Goal: Information Seeking & Learning: Learn about a topic

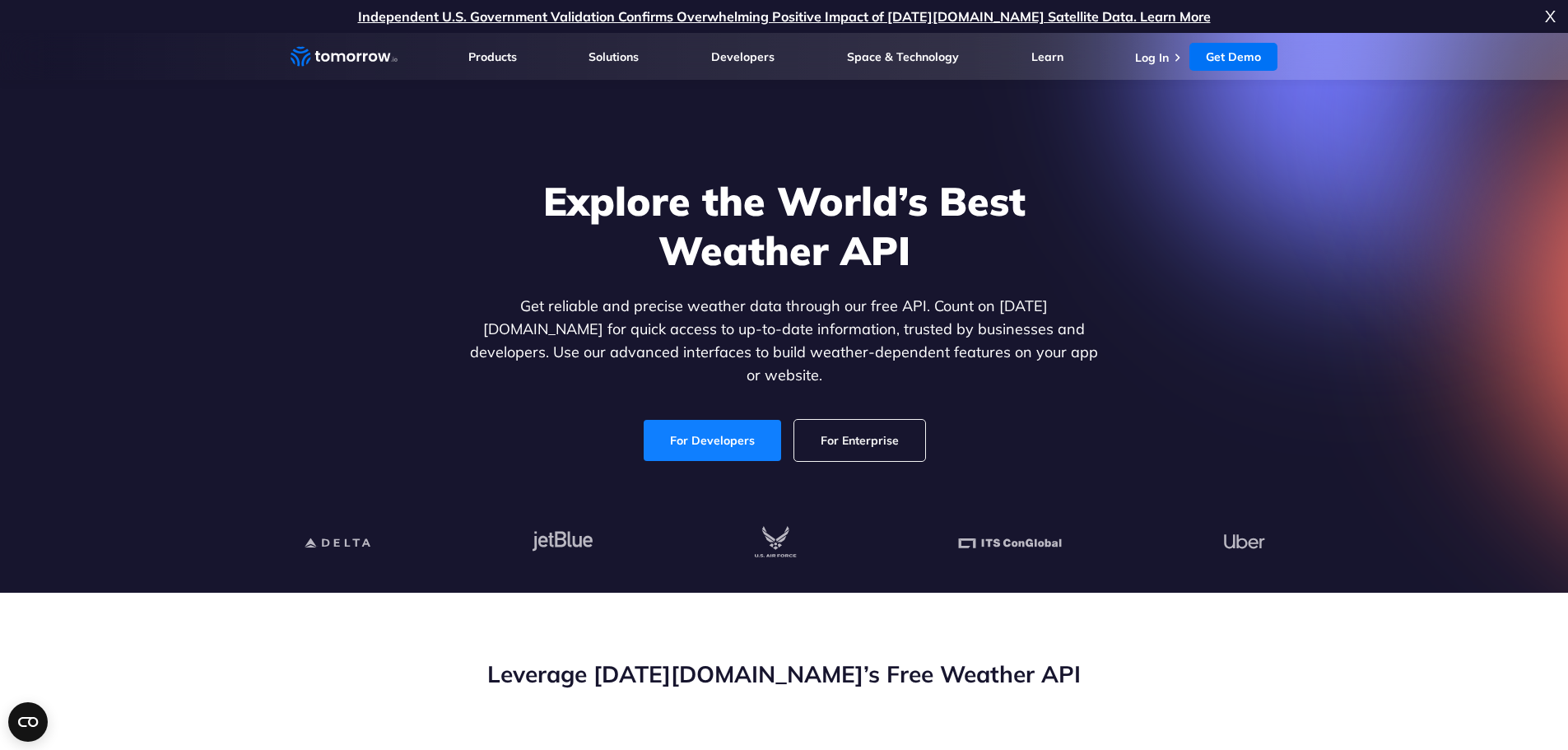
click at [702, 428] on link "For Developers" at bounding box center [712, 441] width 137 height 41
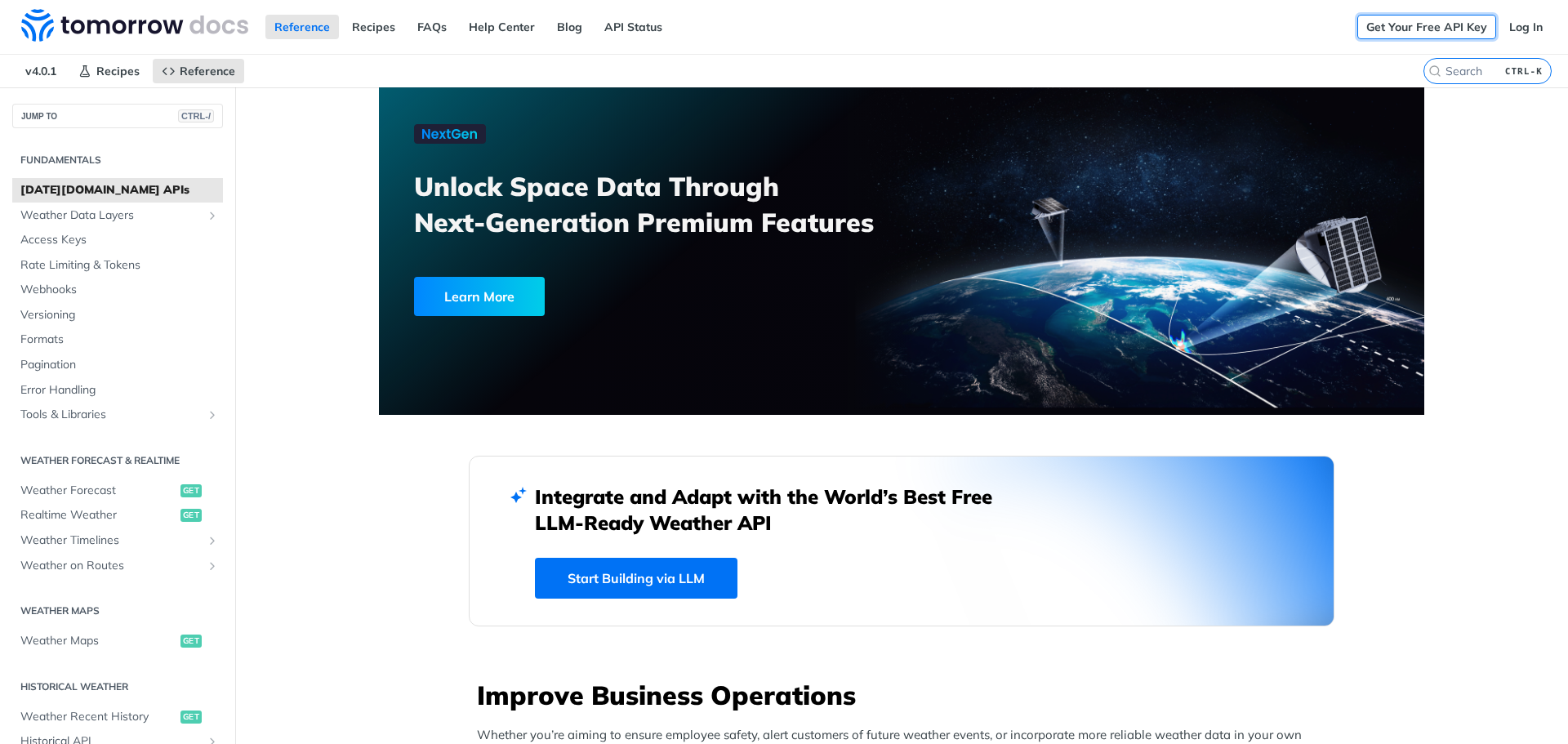
click at [1418, 27] on link "Get Your Free API Key" at bounding box center [1426, 27] width 139 height 25
click at [1515, 28] on link "Log In" at bounding box center [1525, 27] width 52 height 25
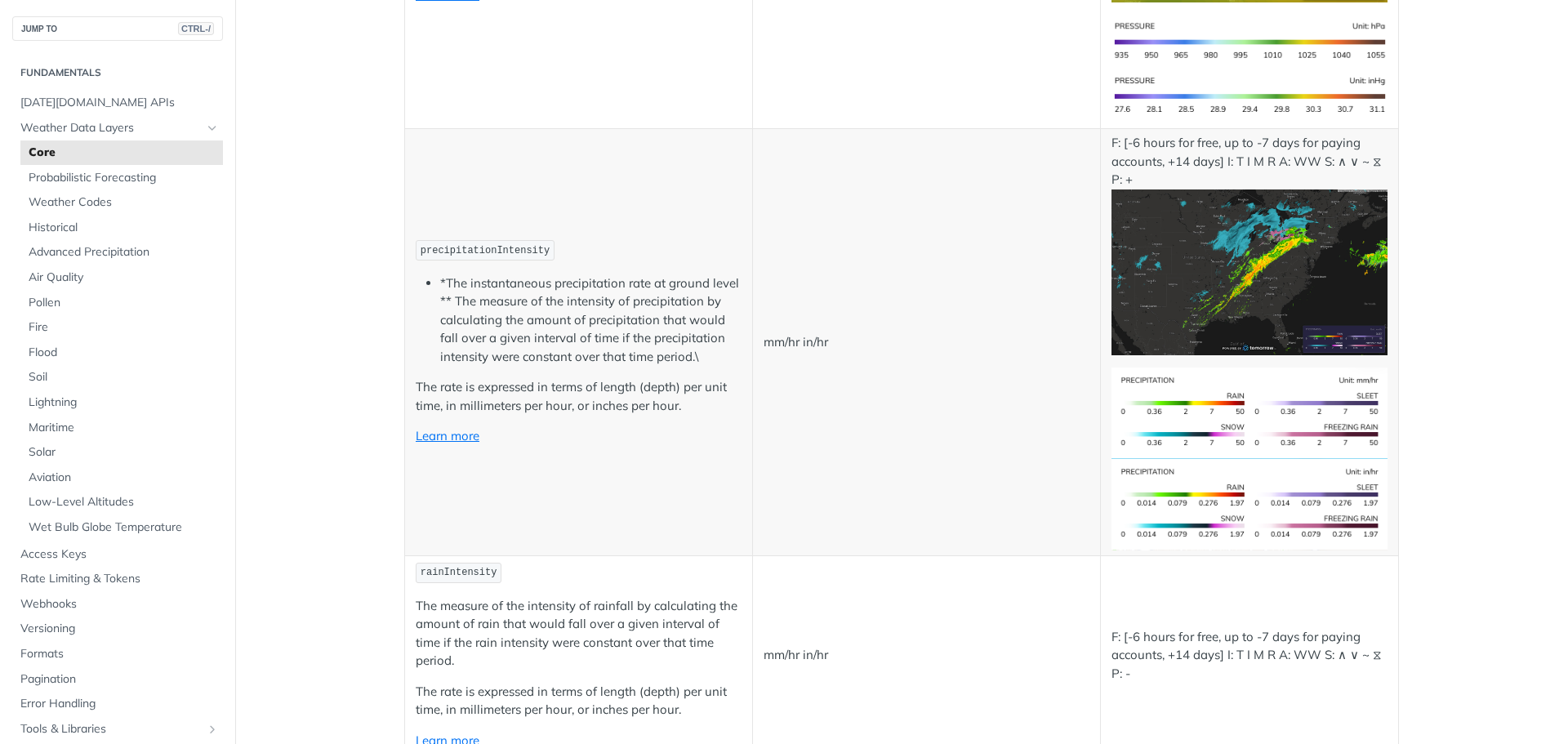
scroll to position [2939, 0]
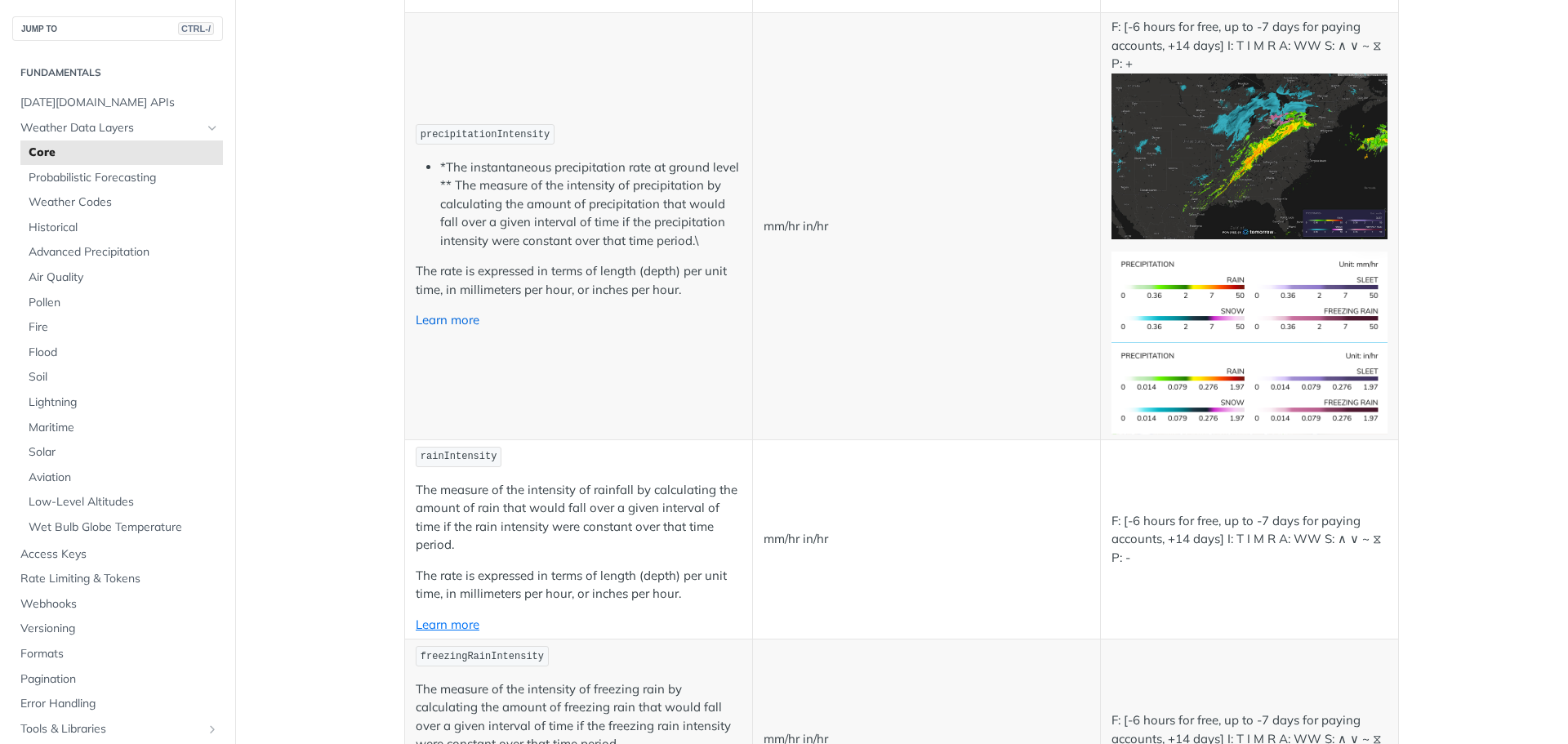
click at [453, 319] on link "Learn more" at bounding box center [448, 319] width 64 height 16
